Goal: Navigation & Orientation: Find specific page/section

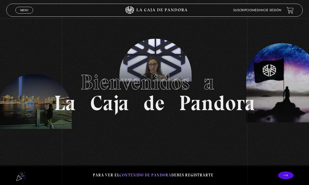
click at [278, 10] on link "Inicie sesión" at bounding box center [269, 10] width 23 height 3
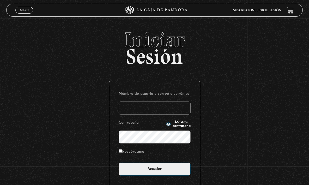
type input "[EMAIL_ADDRESS][DOMAIN_NAME]"
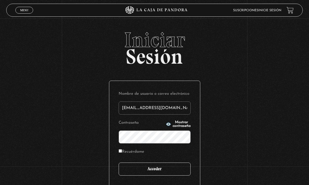
click at [165, 171] on input "Acceder" at bounding box center [155, 168] width 72 height 13
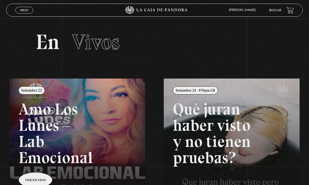
click at [199, 57] on section "En Vivos" at bounding box center [154, 49] width 309 height 60
click at [29, 12] on link "Menu Cerrar" at bounding box center [24, 10] width 18 height 7
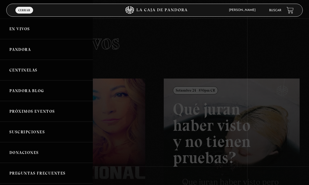
click at [32, 27] on link "En vivos" at bounding box center [46, 29] width 93 height 21
